Goal: Navigation & Orientation: Find specific page/section

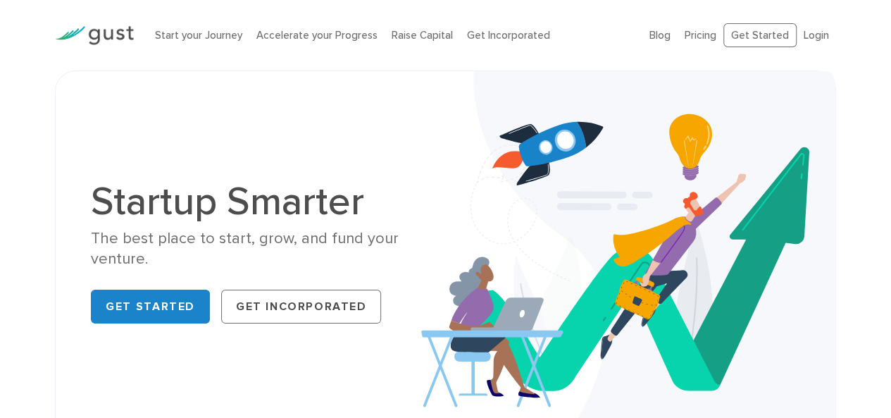
click at [666, 26] on ul "Blog FAQ Pricing Get Started Login Login" at bounding box center [743, 35] width 187 height 25
click at [664, 39] on link "Blog" at bounding box center [660, 35] width 21 height 13
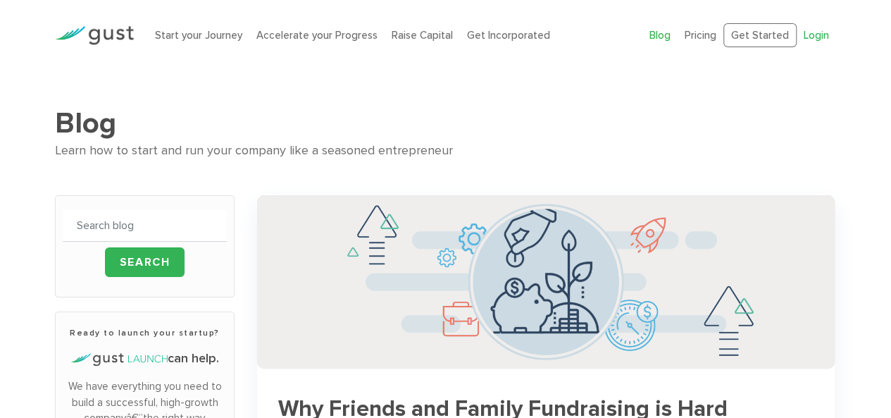
click at [812, 32] on link "Login" at bounding box center [816, 35] width 25 height 13
